Goal: Find contact information

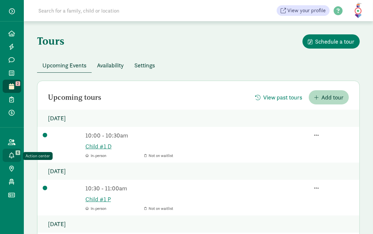
click at [15, 154] on span at bounding box center [12, 156] width 8 height 6
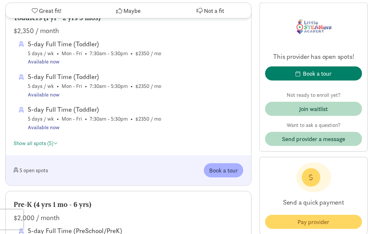
scroll to position [480, 0]
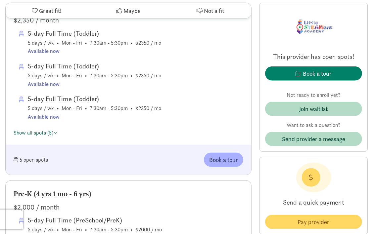
click at [56, 132] on span at bounding box center [55, 132] width 5 height 5
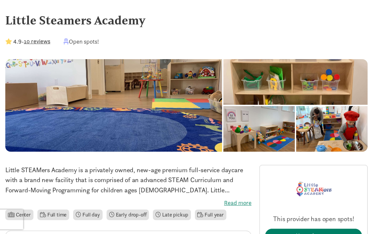
scroll to position [0, 0]
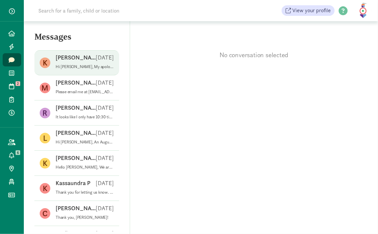
click at [66, 67] on p "Hi [PERSON_NAME], My apologies for the late reply. Would you like to remain on …" at bounding box center [85, 66] width 58 height 5
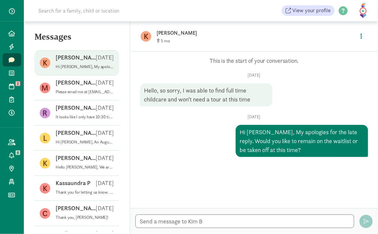
drag, startPoint x: 124, startPoint y: 64, endPoint x: 128, endPoint y: 75, distance: 11.3
click at [128, 75] on div "K Kim B Jul 29 Hi Kim, My apologies for the late reply. Would you like to remai…" at bounding box center [77, 140] width 106 height 181
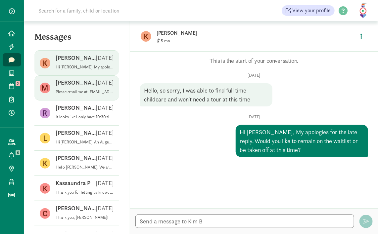
click at [66, 97] on span "Marina S Jul 22 Please email me at enroll@littlesteamersacademy.com if you have…" at bounding box center [85, 88] width 58 height 19
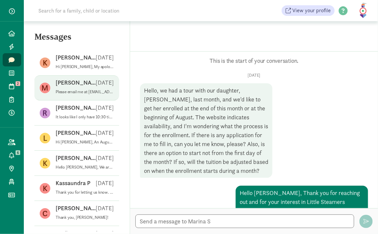
scroll to position [666, 0]
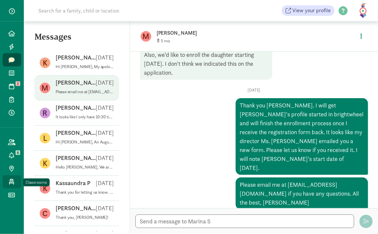
click at [11, 181] on icon at bounding box center [11, 182] width 5 height 6
